Goal: Task Accomplishment & Management: Manage account settings

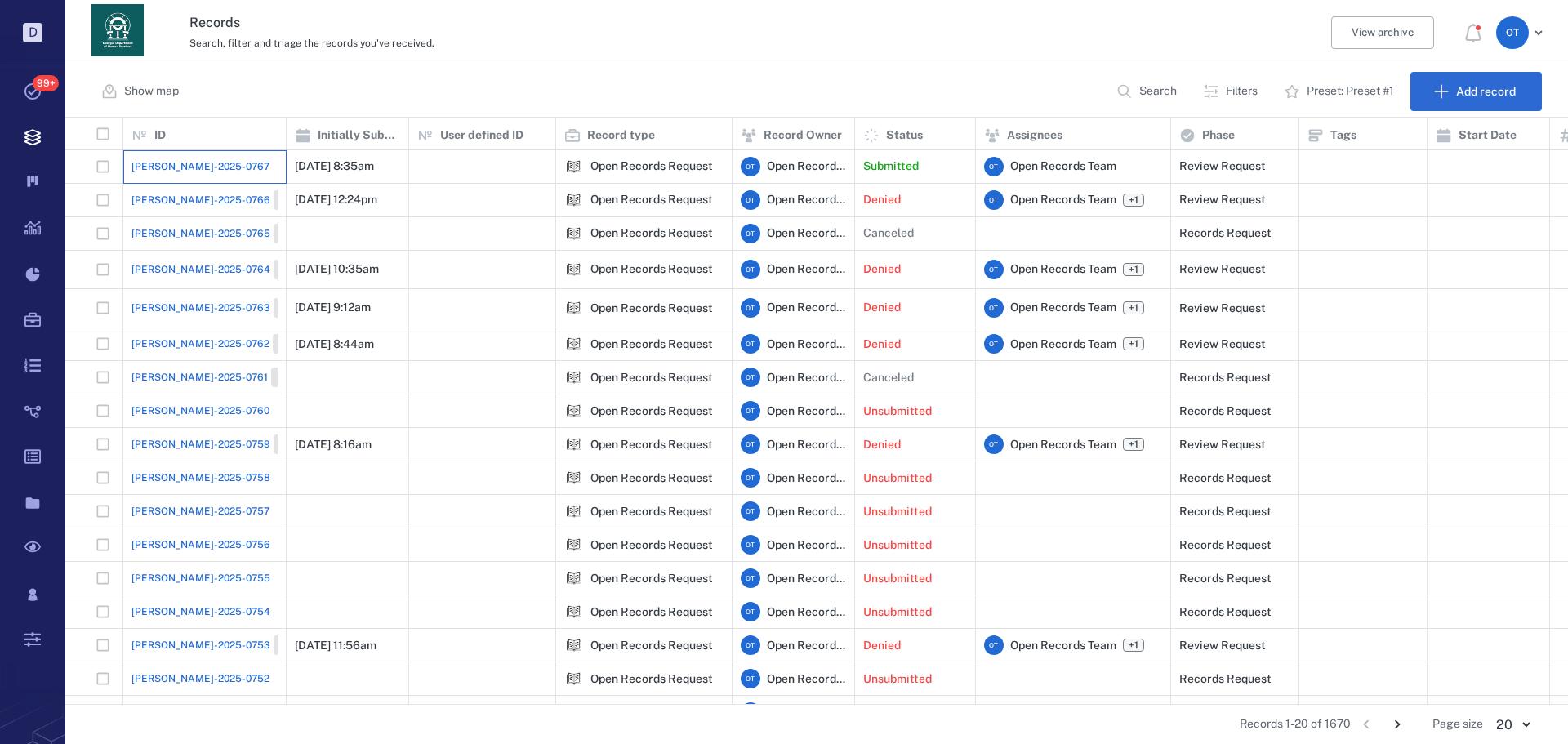
click at [208, 156] on div "[PERSON_NAME]-2025-0767" at bounding box center [204, 167] width 146 height 33
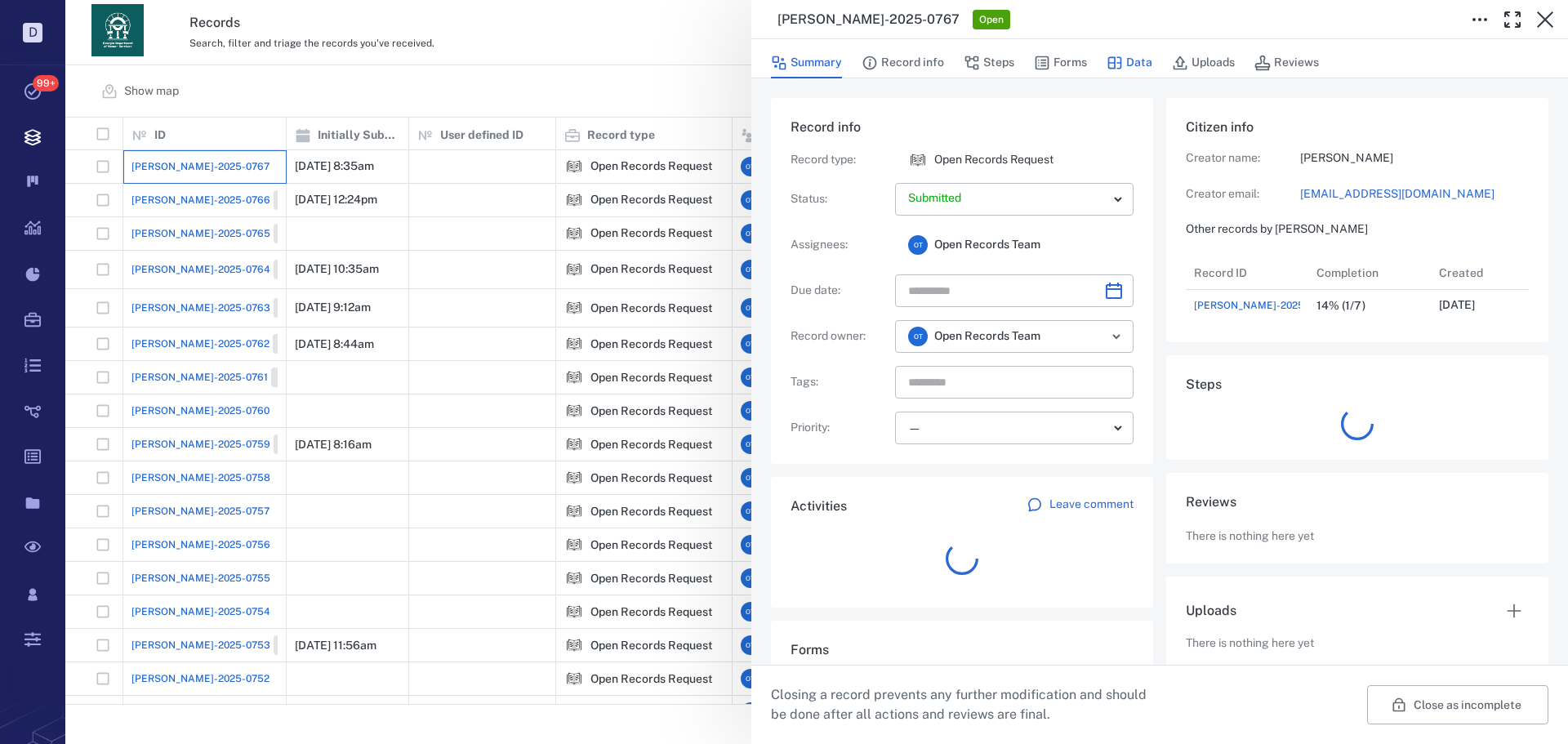
scroll to position [65, 324]
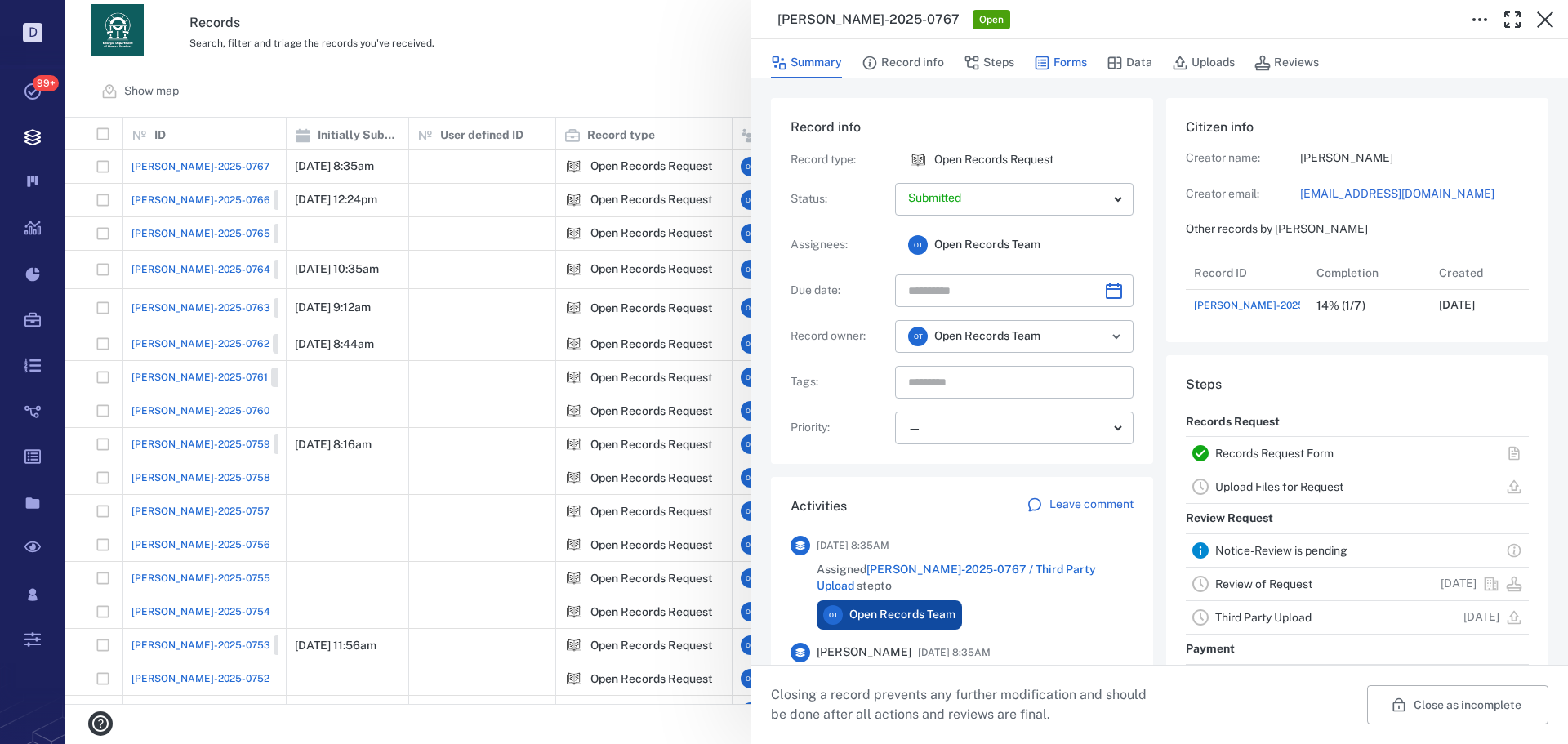
click at [1062, 63] on button "Forms" at bounding box center [1060, 63] width 53 height 31
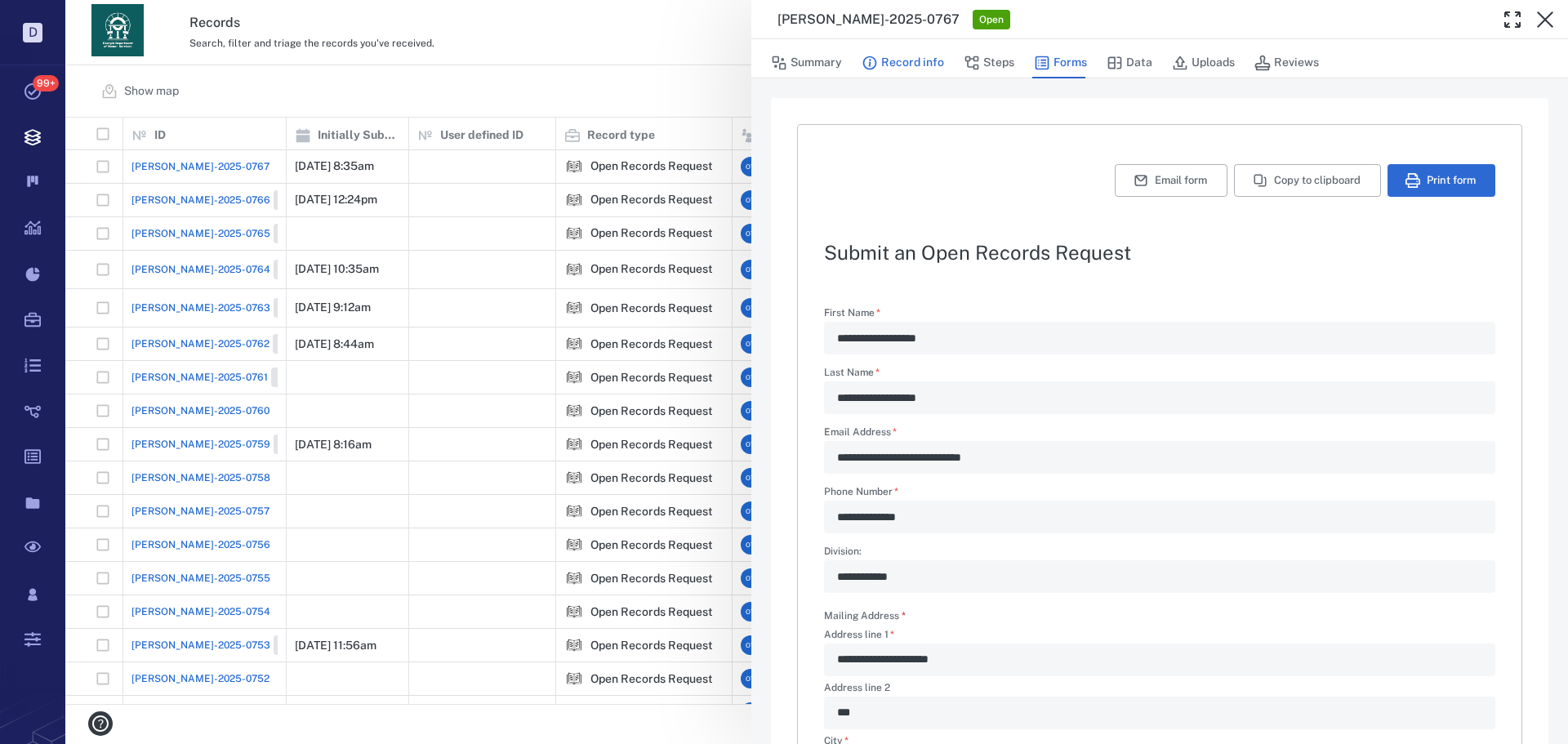
click at [924, 69] on button "Record info" at bounding box center [903, 63] width 83 height 31
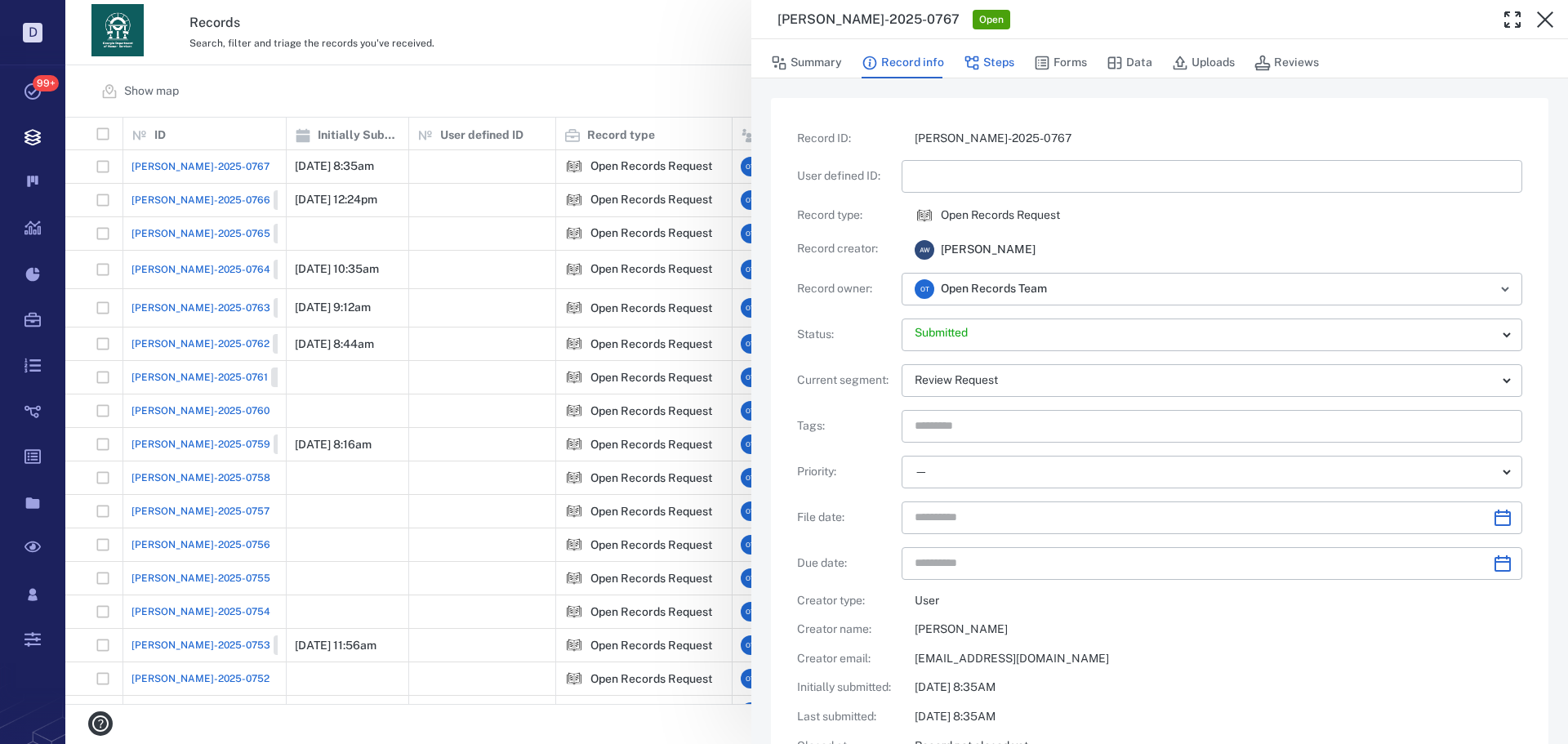
click at [979, 66] on button "Steps" at bounding box center [989, 63] width 51 height 31
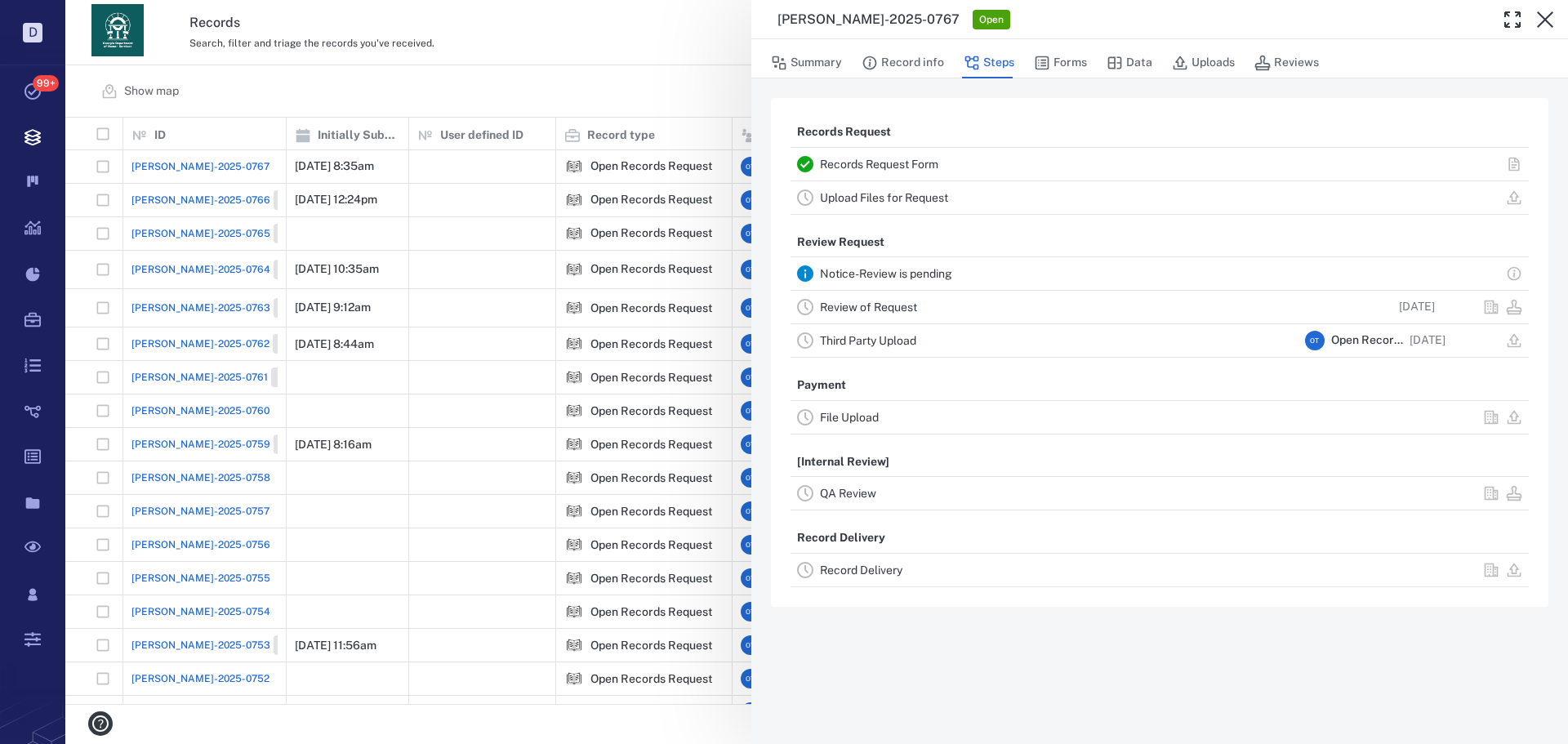
click at [878, 306] on link "Review of Request" at bounding box center [869, 307] width 97 height 13
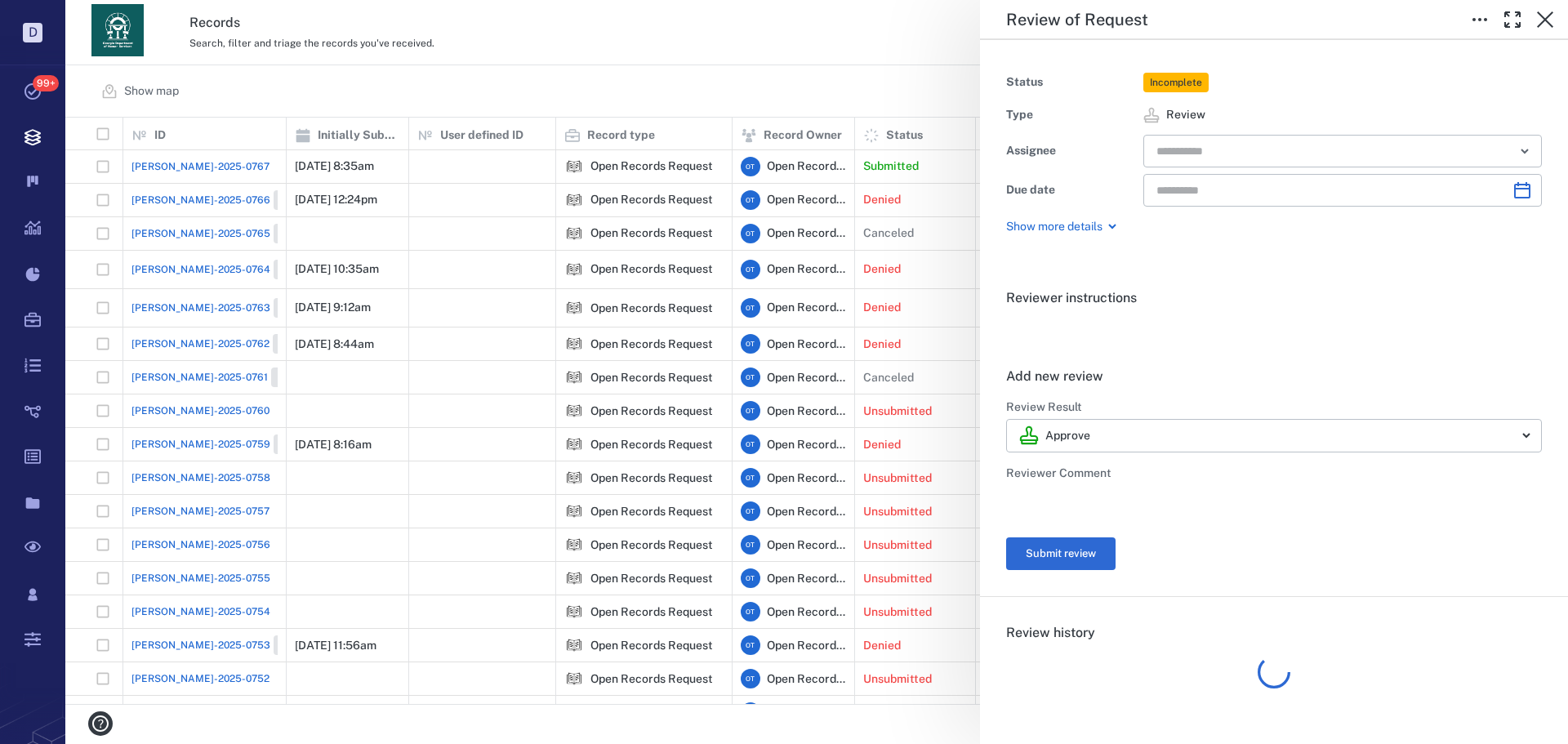
type input "**********"
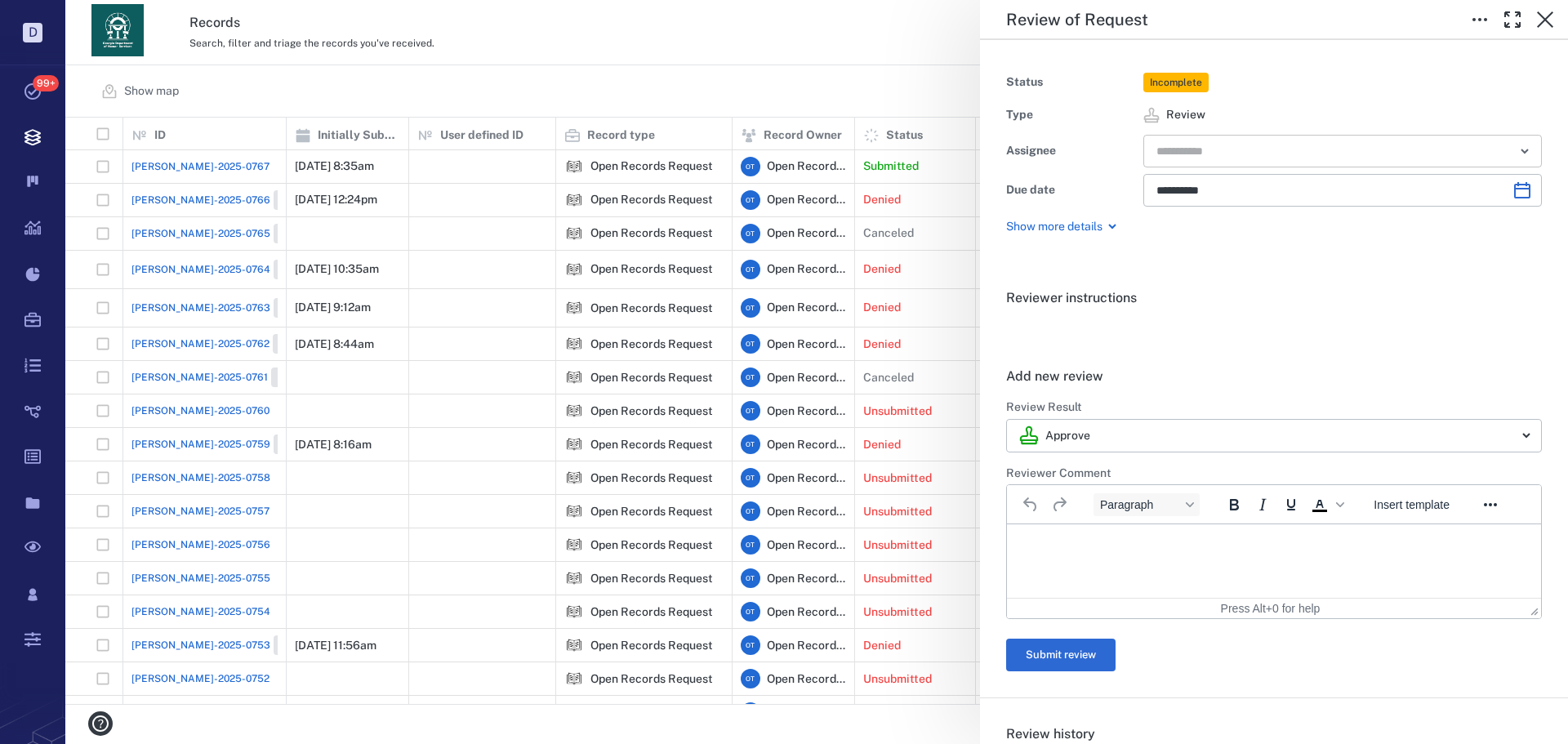
click at [1234, 146] on input "text" at bounding box center [1324, 151] width 338 height 23
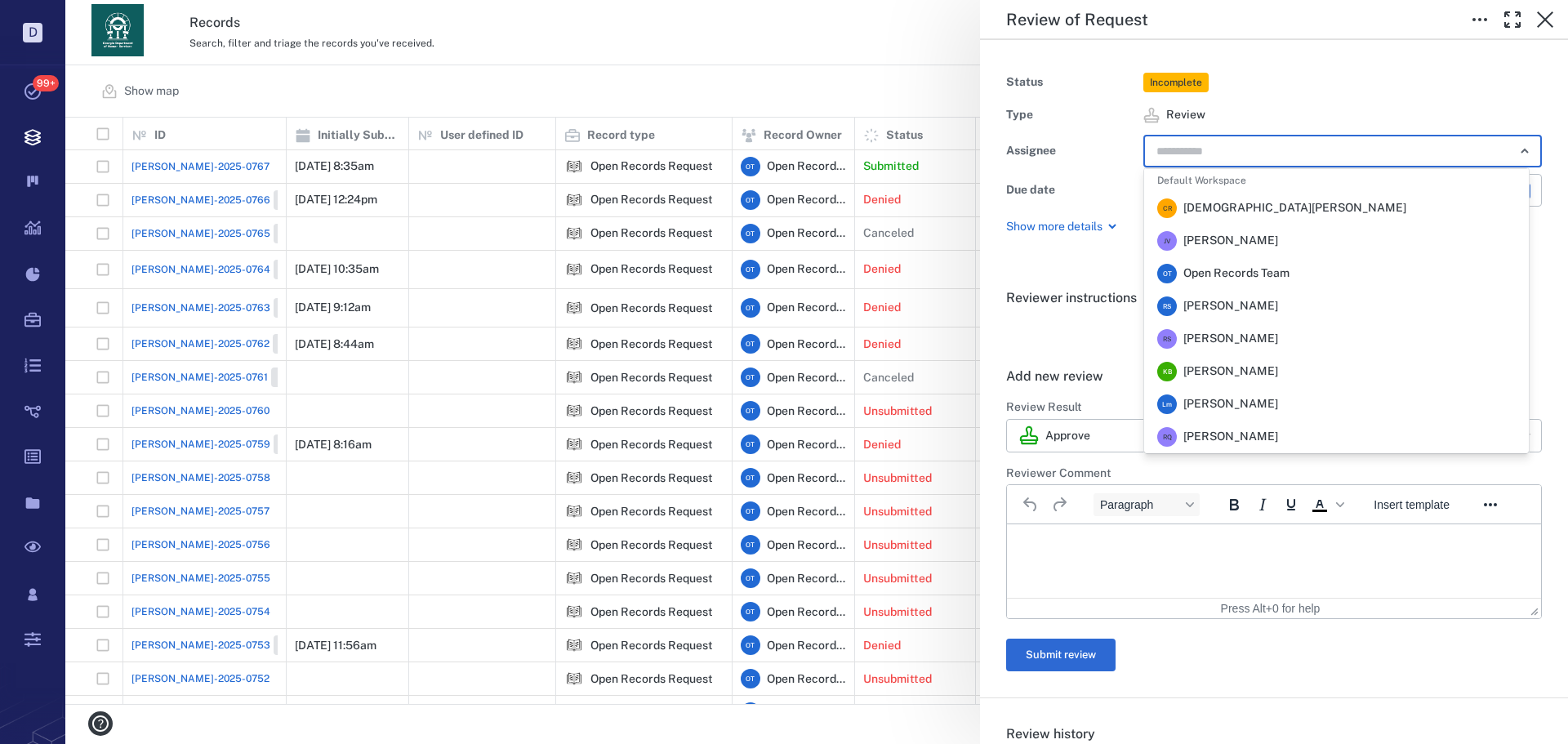
click at [1217, 300] on span "Rochelle Stembridge" at bounding box center [1230, 306] width 95 height 17
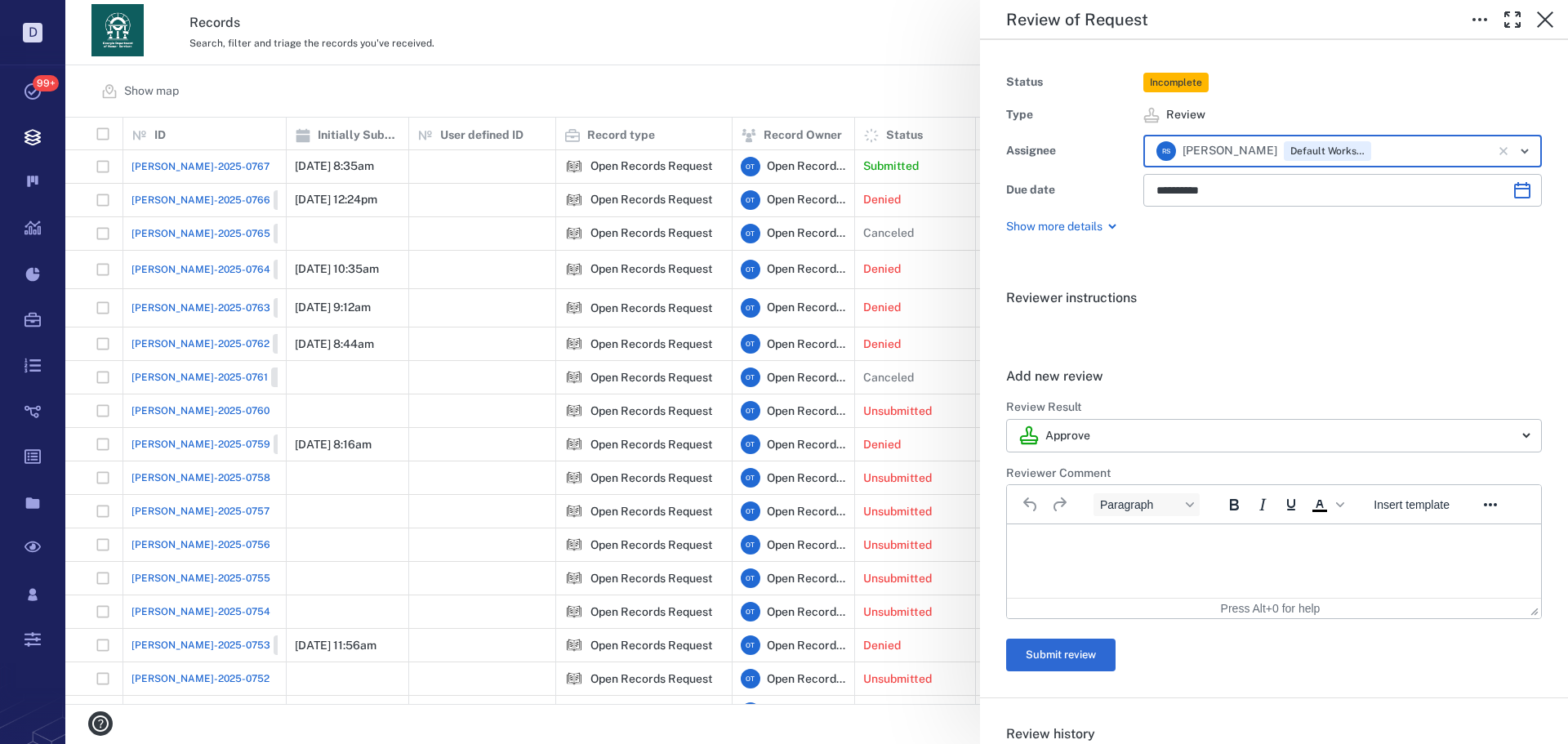
click at [802, 71] on div "**********" at bounding box center [817, 372] width 1503 height 744
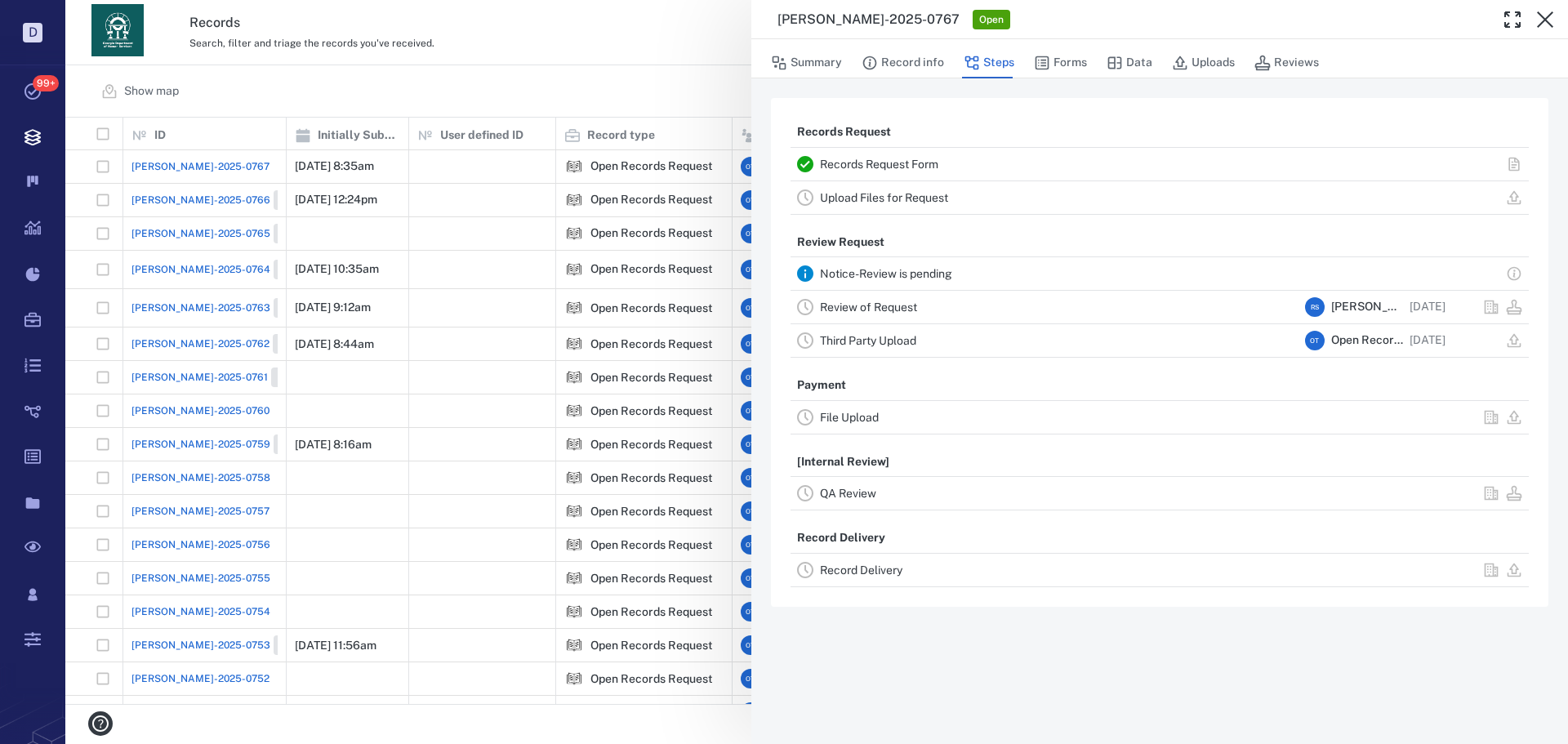
click at [551, 93] on div "ORR-2025-0767 Open Summary Record info Steps Forms Data Uploads Reviews Records…" at bounding box center [817, 372] width 1503 height 744
